Goal: Ask a question

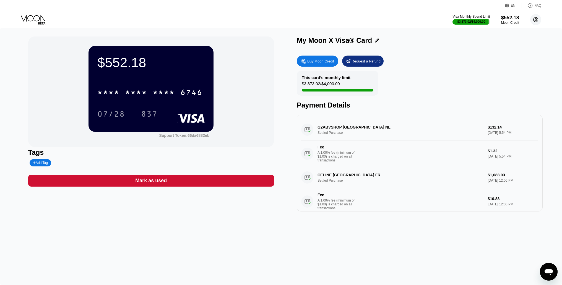
click at [535, 20] on circle at bounding box center [535, 19] width 11 height 11
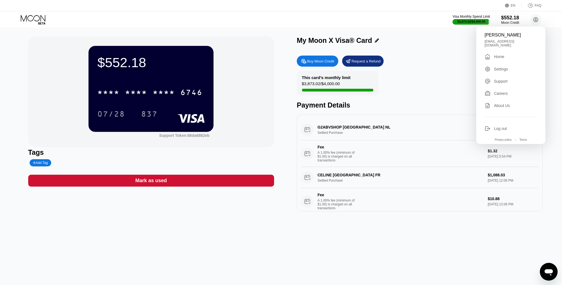
click at [500, 67] on div "Settings" at bounding box center [501, 69] width 14 height 4
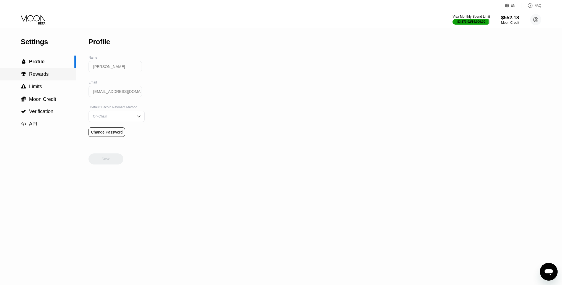
click at [49, 73] on div " Rewards" at bounding box center [38, 74] width 76 height 6
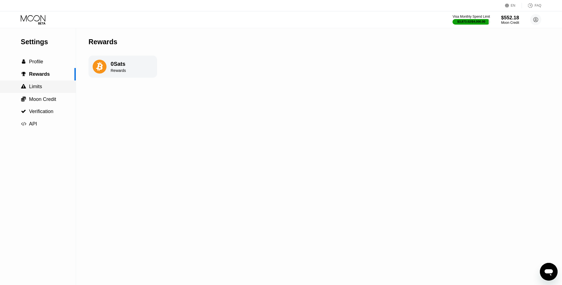
click at [40, 89] on span "Limits" at bounding box center [35, 87] width 13 height 6
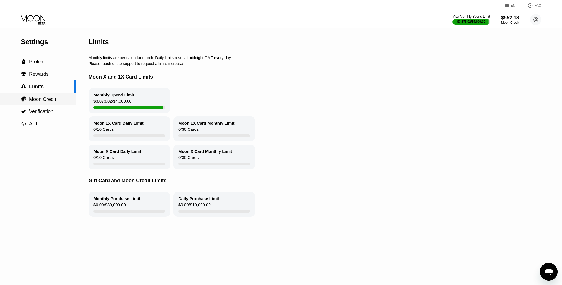
click at [41, 100] on span "Moon Credit" at bounding box center [42, 100] width 27 height 6
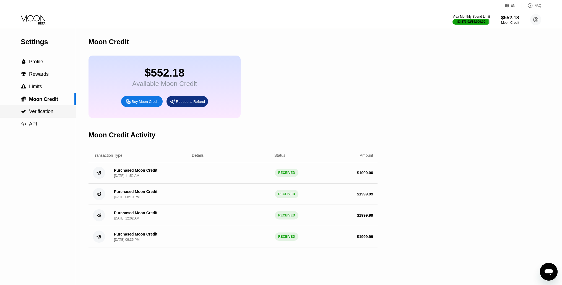
click at [48, 114] on span "Verification" at bounding box center [41, 112] width 24 height 6
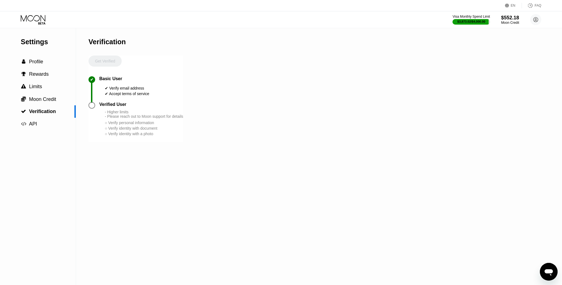
click at [110, 62] on div "Get Verified" at bounding box center [105, 66] width 33 height 21
click at [541, 272] on div "Åbn messaging-vindue" at bounding box center [549, 272] width 17 height 17
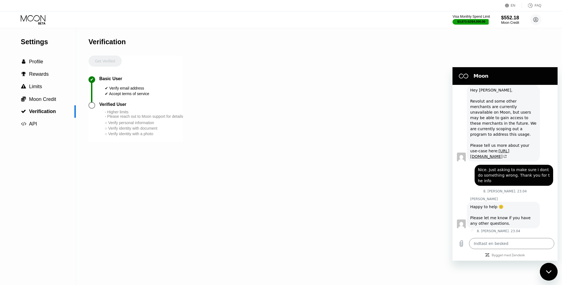
scroll to position [120, 0]
click at [514, 246] on textarea at bounding box center [511, 243] width 85 height 11
type textarea "H"
type textarea "x"
type textarea "He"
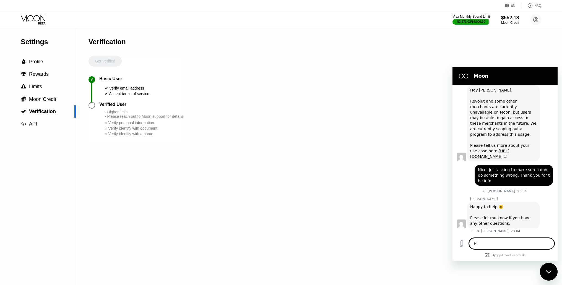
type textarea "x"
type textarea "Hel"
type textarea "x"
type textarea "Hell"
type textarea "x"
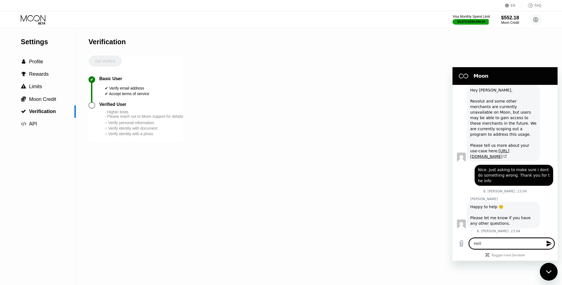
type textarea "Hello"
type textarea "x"
type textarea "Hello"
type textarea "x"
type textarea "Hello -"
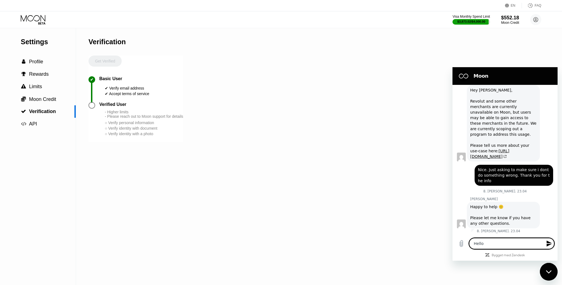
type textarea "x"
type textarea "Hello -"
type textarea "x"
type textarea "Hello - H"
type textarea "x"
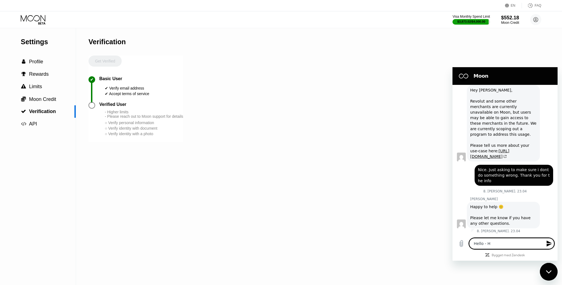
type textarea "Hello - Ho"
type textarea "x"
type textarea "Hello - How"
type textarea "x"
type textarea "Hello - How"
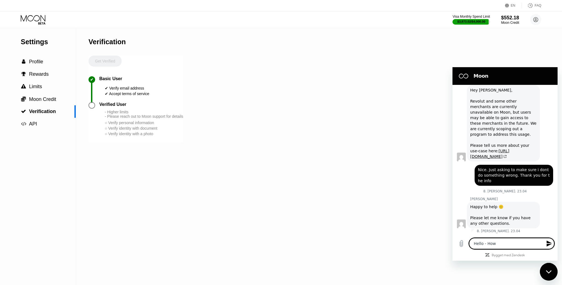
type textarea "x"
type textarea "Hello - How c"
type textarea "x"
type textarea "Hello - How ca"
type textarea "x"
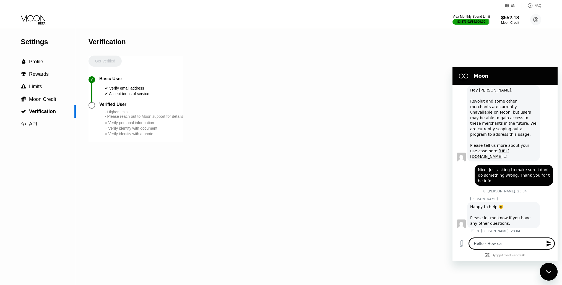
type textarea "Hello - How can"
type textarea "x"
type textarea "Hello - How can"
type textarea "x"
type textarea "Hello - How can i"
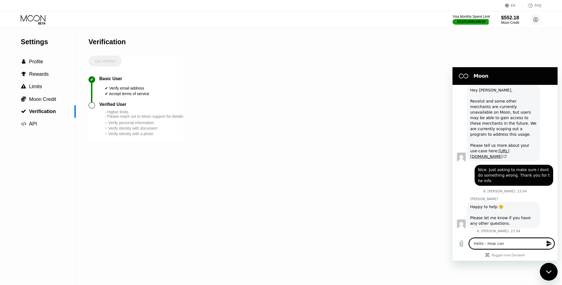
type textarea "x"
type textarea "Hello - How can i"
type textarea "x"
type textarea "Hello - How can i d"
type textarea "x"
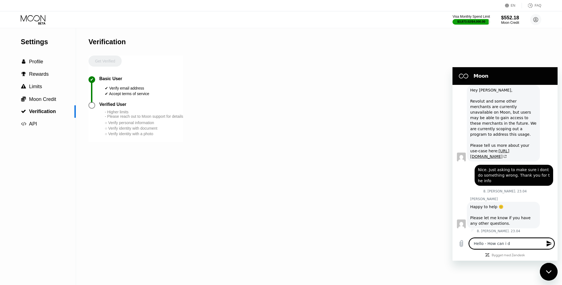
type textarea "Hello - How can i do"
type textarea "x"
type textarea "Hello - How can i do"
type textarea "x"
type textarea "Hello - How can i do f"
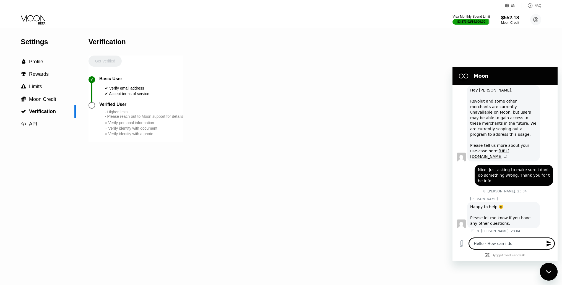
type textarea "x"
type textarea "Hello - How can i do fu"
type textarea "x"
type textarea "Hello - How can i do fut"
type textarea "x"
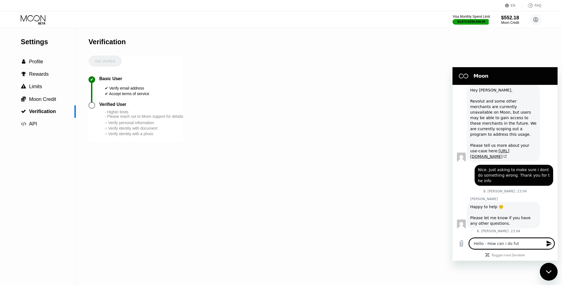
type textarea "Hello - How can i do futh"
type textarea "x"
type textarea "Hello - How can i do futhe"
type textarea "x"
type textarea "Hello - How can i do futher"
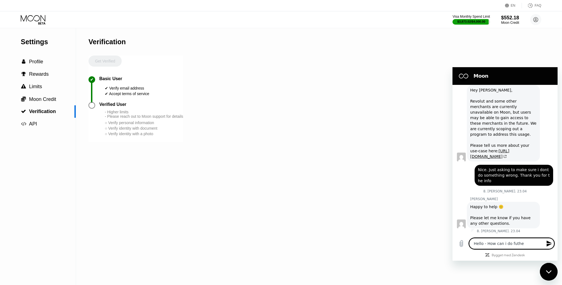
type textarea "x"
type textarea "Hello - How can i do futher"
type textarea "x"
type textarea "Hello - How can i do futher v"
type textarea "x"
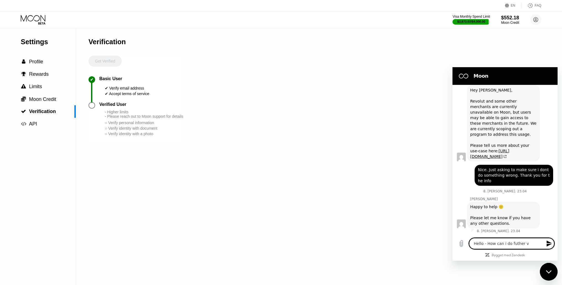
type textarea "Hello - How can i do futher ve"
type textarea "x"
type textarea "Hello - How can i do futher ver"
type textarea "x"
type textarea "Hello - How can i do futher veri"
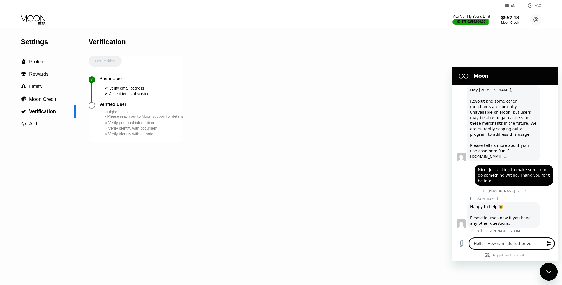
type textarea "x"
type textarea "Hello - How can i do futher verif"
type textarea "x"
type textarea "Hello - How can i do futher verifi"
type textarea "x"
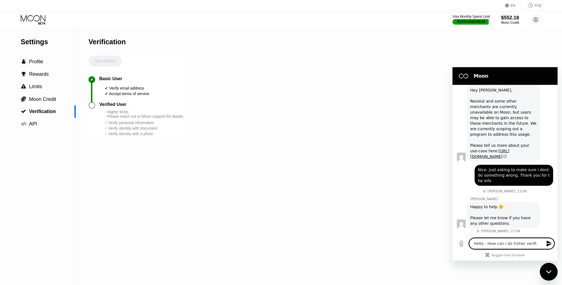
type textarea "Hello - How can i do futher verific"
type textarea "x"
type textarea "Hello - How can i do futher verifica"
type textarea "x"
type textarea "Hello - How can i do futher verificat"
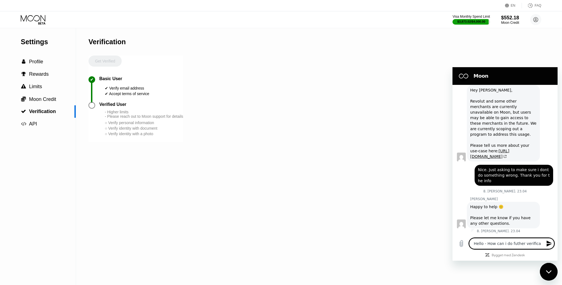
type textarea "x"
type textarea "Hello - How can i do futher verificatio"
type textarea "x"
type textarea "Hello - How can i do futher verification"
type textarea "x"
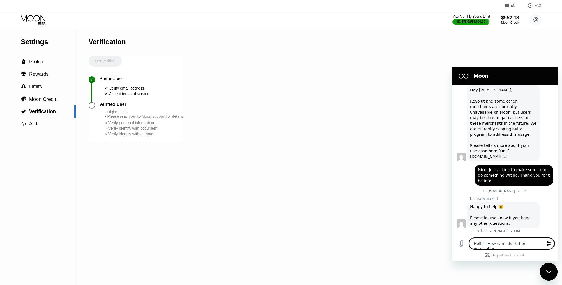
type textarea "Hello - How can i do futher verification"
type textarea "x"
type textarea "Hello - How can i do futher verification o"
type textarea "x"
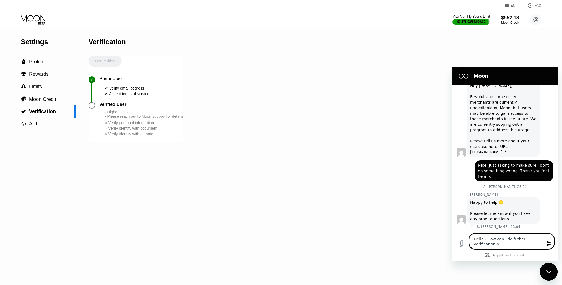
type textarea "Hello - How can i do futher verification of"
type textarea "x"
type textarea "Hello - How can i do futher verification of"
type textarea "x"
type textarea "Hello - How can i do futher verification of m"
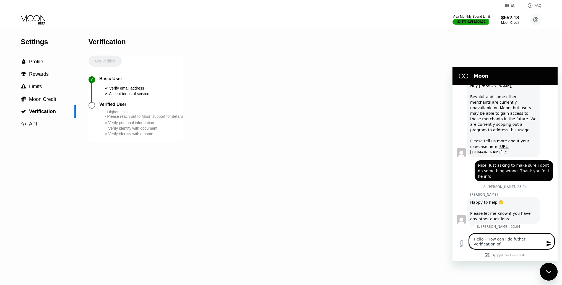
type textarea "x"
type textarea "Hello - How can i do futher verification of my"
type textarea "x"
type textarea "Hello - How can i do futher verification of my"
type textarea "x"
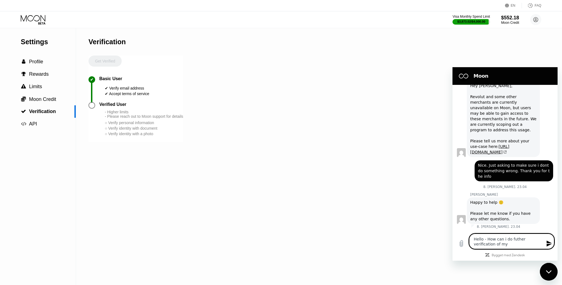
type textarea "Hello - How can i do futher verification of my c"
type textarea "x"
type textarea "Hello - How can i do futher verification of my"
type textarea "x"
type textarea "Hello - How can i do futher verification of my a"
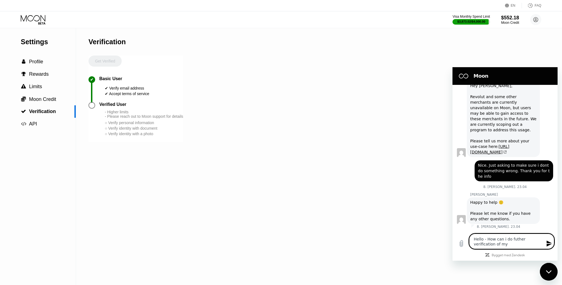
type textarea "x"
type textarea "Hello - How can i do futher verification of my ac"
type textarea "x"
type textarea "Hello - How can i do futher verification of my acc"
type textarea "x"
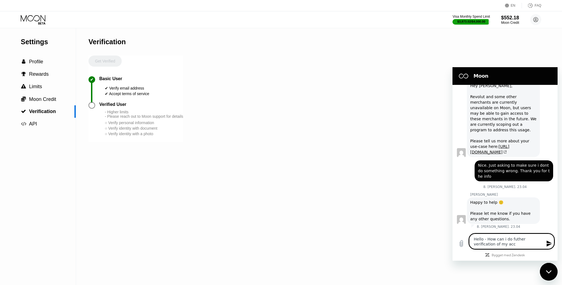
type textarea "Hello - How can i do futher verification of my acco"
type textarea "x"
type textarea "Hello - How can i do futher verification of my accou"
type textarea "x"
type textarea "Hello - How can i do futher verification of my accoun"
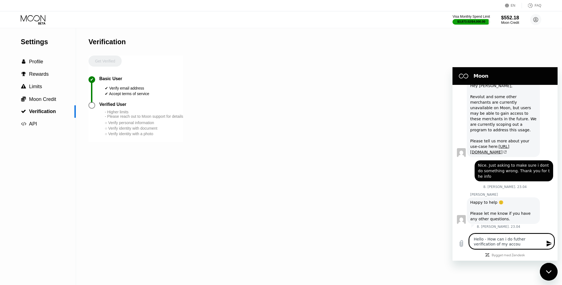
type textarea "x"
type textarea "Hello - How can i do futher verification of my account"
type textarea "x"
type textarea "Hello - How can i do futher verification of my account."
type textarea "x"
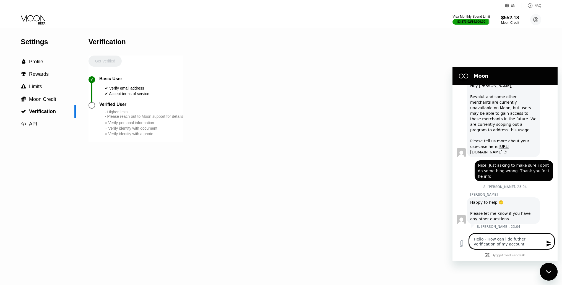
type textarea "Hello - How can i do futher verification of my account."
type textarea "x"
type textarea "Hello - How can i do futher verification of my account. H"
type textarea "x"
type textarea "Hello - How can i do futher verification of my account."
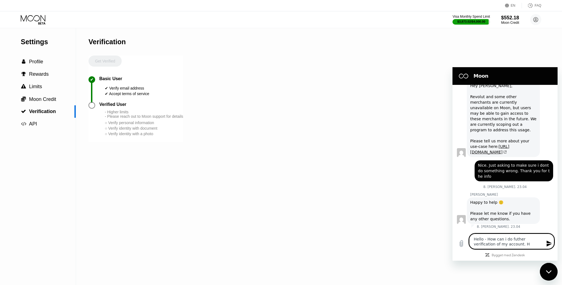
type textarea "x"
type textarea "Hello - How can i do futher verification of my account. A"
type textarea "x"
type textarea "Hello - How can i do futher verification of my account. An"
type textarea "x"
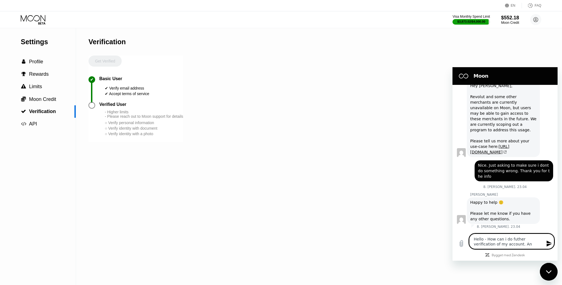
type textarea "Hello - How can i do futher verification of my account. And"
type textarea "x"
type textarea "Hello - How can i do futher verification of my account. And"
type textarea "x"
type textarea "Hello - How can i do futher verification of my account. And h"
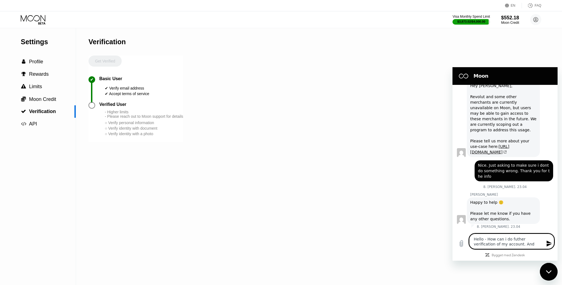
type textarea "x"
type textarea "Hello - How can i do futher verification of my account. And ho"
type textarea "x"
type textarea "Hello - How can i do futher verification of my account. And how"
type textarea "x"
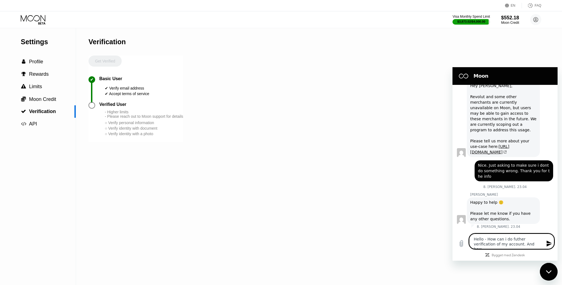
type textarea "Hello - How can i do futher verification of my account. And how"
type textarea "x"
type textarea "Hello - How can i do futher verification of my account. And how a"
type textarea "x"
type textarea "Hello - How can i do futher verification of my account. And how ar"
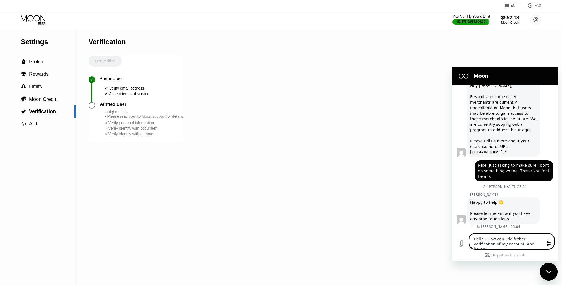
type textarea "x"
type textarea "Hello - How can i do futher verification of my account. And how are"
type textarea "x"
type textarea "Hello - How can i do futher verification of my account. And how are"
type textarea "x"
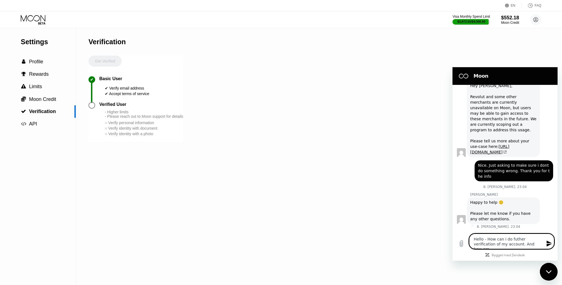
type textarea "Hello - How can i do futher verification of my account. And how are t"
type textarea "x"
type textarea "Hello - How can i do futher verification of my account. And how are th"
type textarea "x"
type textarea "Hello - How can i do futher verification of my account. And how are the"
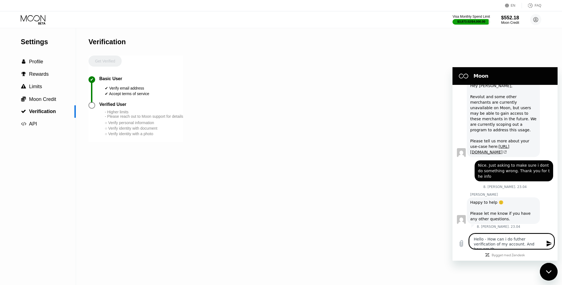
type textarea "x"
type textarea "Hello - How can i do futher verification of my account. And how are thes"
type textarea "x"
type textarea "Hello - How can i do futher verification of my account. And how are these"
type textarea "x"
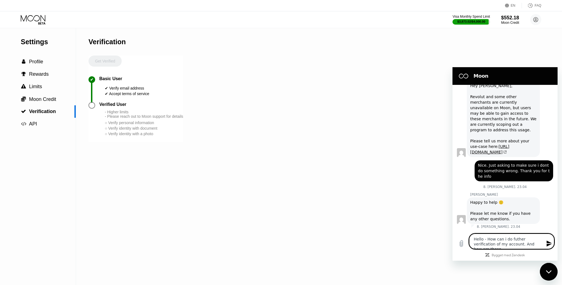
type textarea "Hello - How can i do futher verification of my account. And how are these"
type textarea "x"
type textarea "Hello - How can i do futher verification of my account. And how are these d"
type textarea "x"
type textarea "Hello - How can i do futher verification of my account. And how are these de"
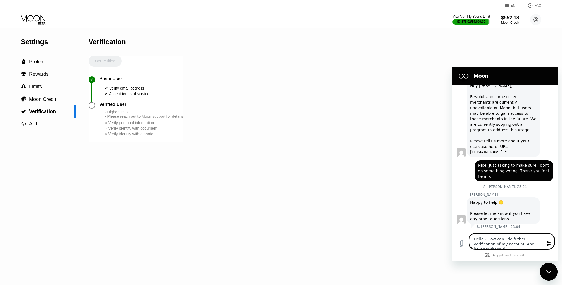
type textarea "x"
type textarea "Hello - How can i do futher verification of my account. And how are these det"
type textarea "x"
type textarea "Hello - How can i do futher verification of my account. And how are these deta"
type textarea "x"
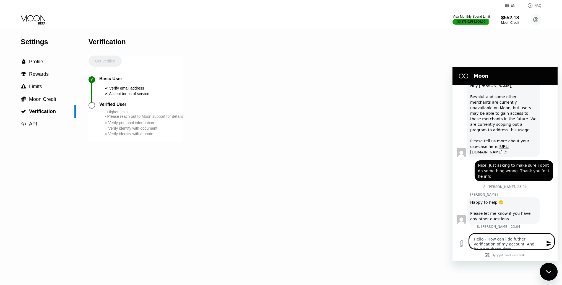
type textarea "Hello - How can i do futher verification of my account. And how are these detai"
type textarea "x"
type textarea "Hello - How can i do futher verification of my account. And how are these detaie"
type textarea "x"
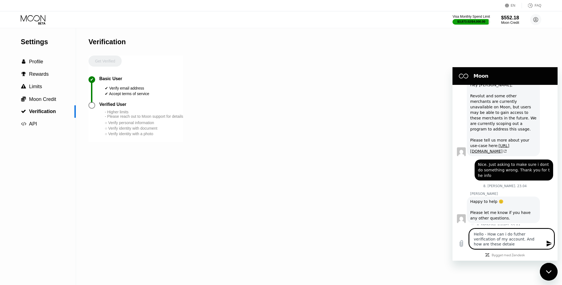
type textarea "Hello - How can i do futher verification of my account. And how are these detai"
type textarea "x"
type textarea "Hello - How can i do futher verification of my account. And how are these detail"
type textarea "x"
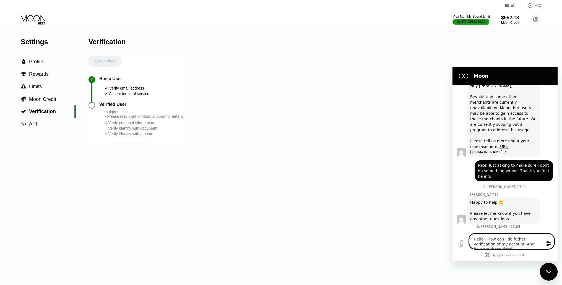
type textarea "Hello - How can i do futher verification of my account. And how are these detai…"
type textarea "x"
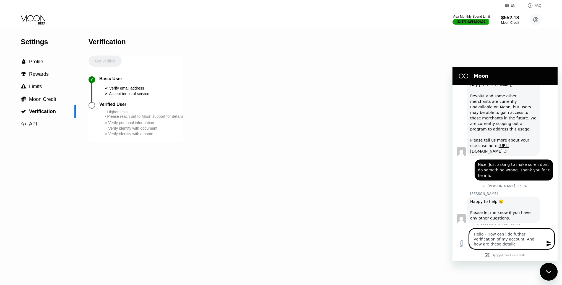
type textarea "Hello - How can i do futher verification of my account. And how are these detail"
type textarea "x"
type textarea "Hello - How can i do futher verification of my account. And how are these detai…"
type textarea "x"
type textarea "Hello - How can i do futher verification of my account. And how are these detai…"
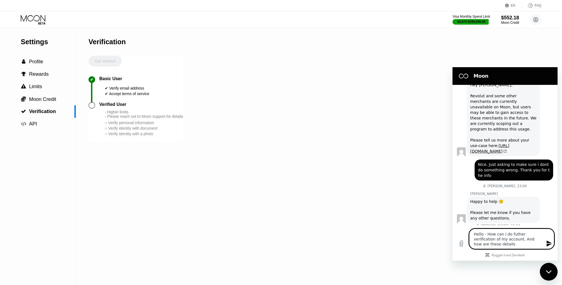
type textarea "x"
type textarea "Hello - How can i do futher verification of my account. And how are these detai…"
type textarea "x"
type textarea "Hello - How can i do futher verification of my account. And how are these detai…"
type textarea "x"
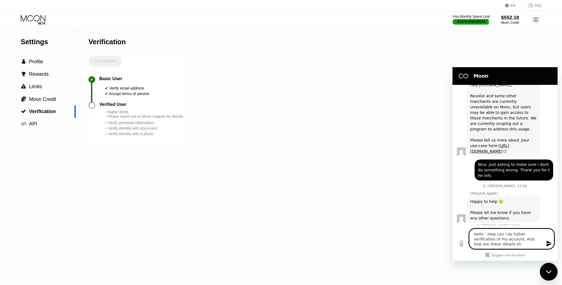
type textarea "Hello - How can i do futher verification of my account. And how are these detai…"
type textarea "x"
type textarea "Hello - How can i do futher verification of my account. And how are these detai…"
type textarea "x"
type textarea "Hello - How can i do futher verification of my account. And how are these detai…"
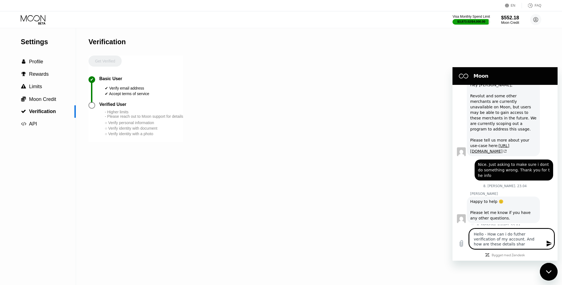
type textarea "x"
type textarea "Hello - How can i do futher verification of my account. And how are these detai…"
type textarea "x"
type textarea "Hello - How can i do futher verification of my account. And how are these detai…"
type textarea "x"
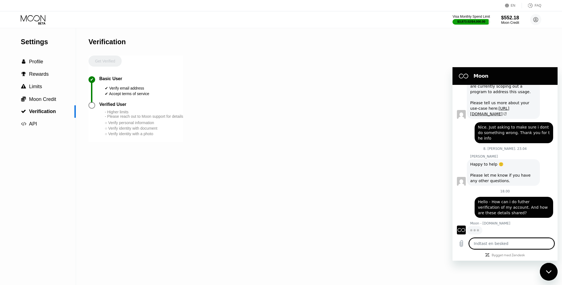
scroll to position [163, 0]
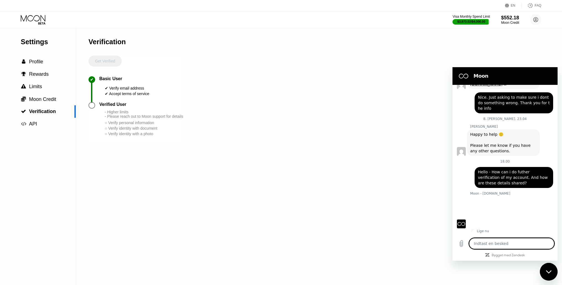
type textarea "x"
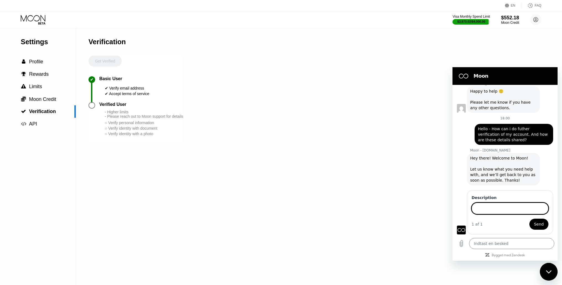
scroll to position [235, 0]
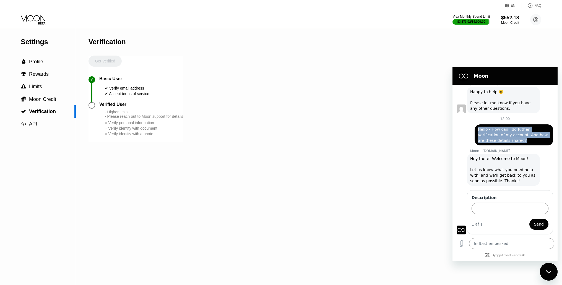
drag, startPoint x: 504, startPoint y: 140, endPoint x: 474, endPoint y: 131, distance: 31.2
click at [475, 130] on div "siger: Hello - How can i do futher verification of my account. And how are thes…" at bounding box center [503, 133] width 101 height 24
copy span "Hello - How can i do futher verification of my account. And how are these detai…"
click at [495, 210] on input "Description" at bounding box center [510, 209] width 77 height 12
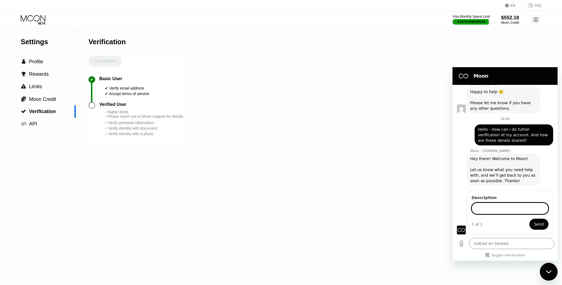
paste input "Hello - How can i do futher verification of my account. And how are these detai…"
type input "Hello - How can i do futher verification of my account. And how are these detai…"
click at [536, 225] on span "Send" at bounding box center [539, 224] width 10 height 7
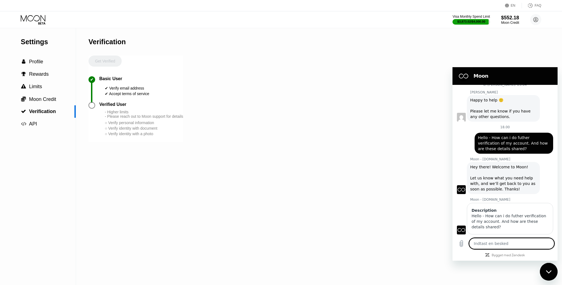
scroll to position [239, 0]
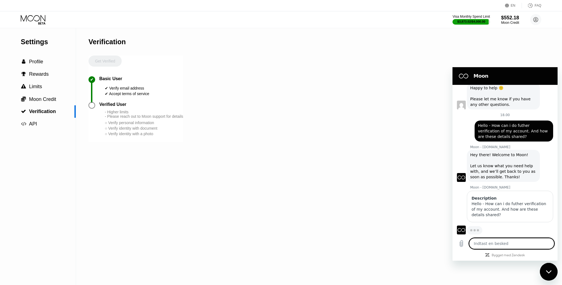
type textarea "x"
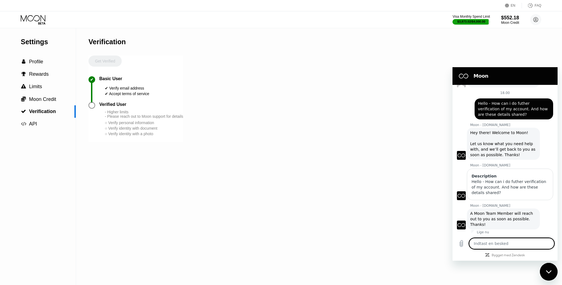
scroll to position [262, 0]
